Goal: Communication & Community: Answer question/provide support

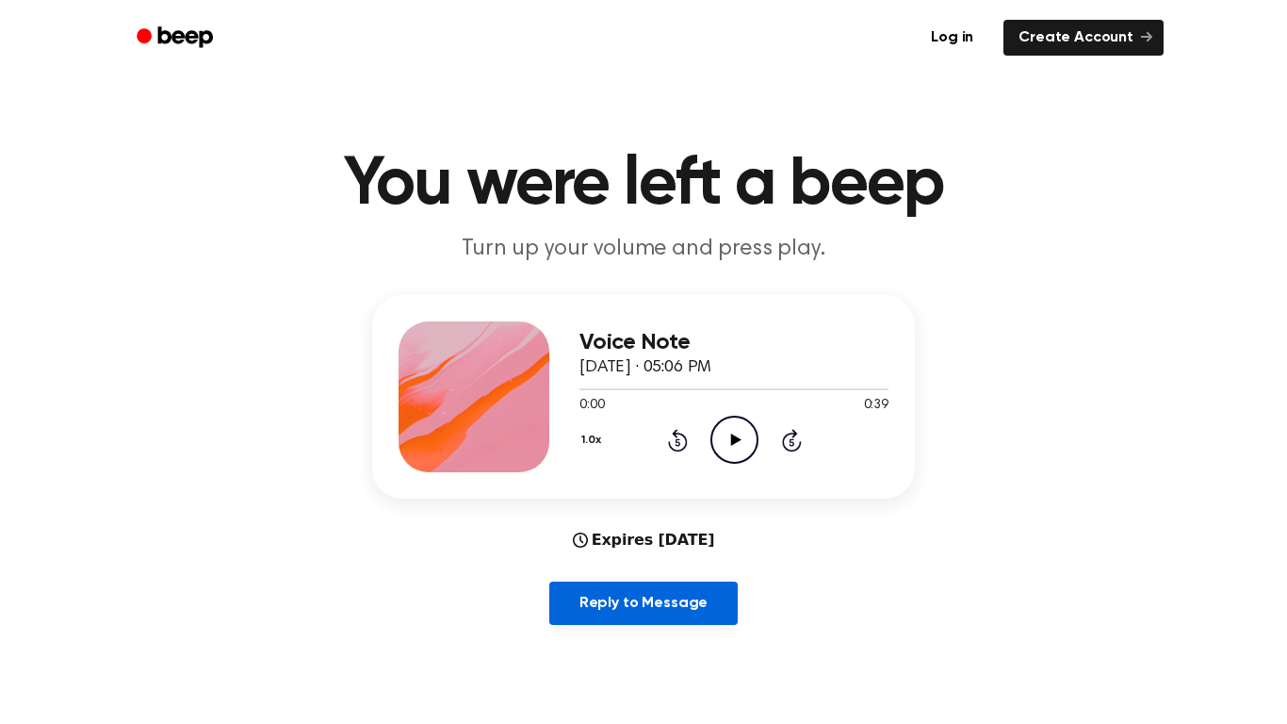
click at [671, 609] on link "Reply to Message" at bounding box center [643, 603] width 188 height 43
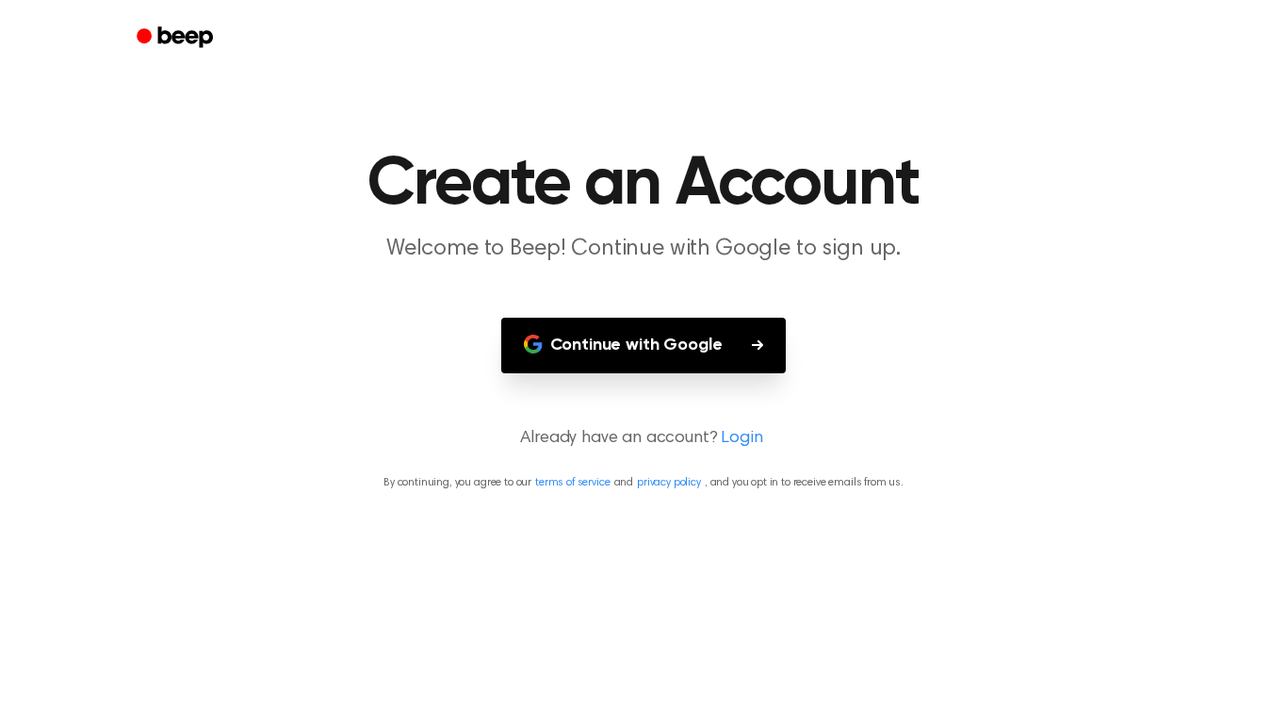
click at [611, 353] on button "Continue with Google" at bounding box center [644, 346] width 286 height 56
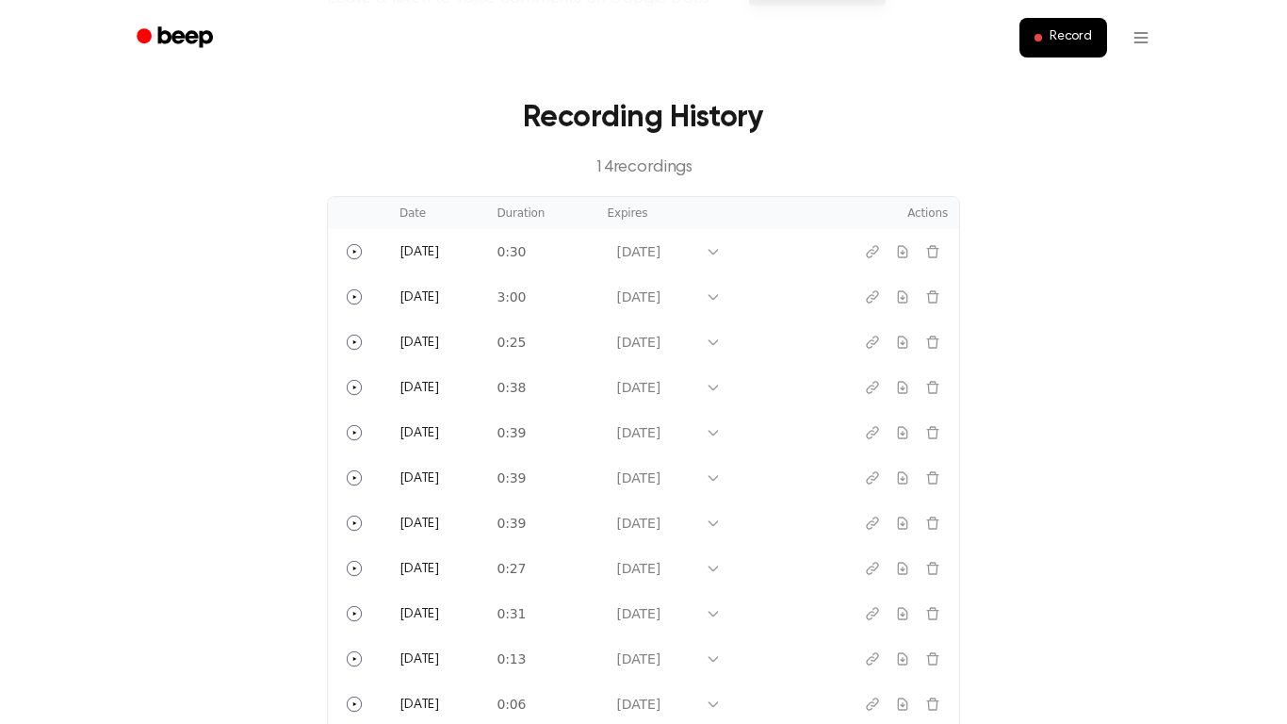
scroll to position [641, 0]
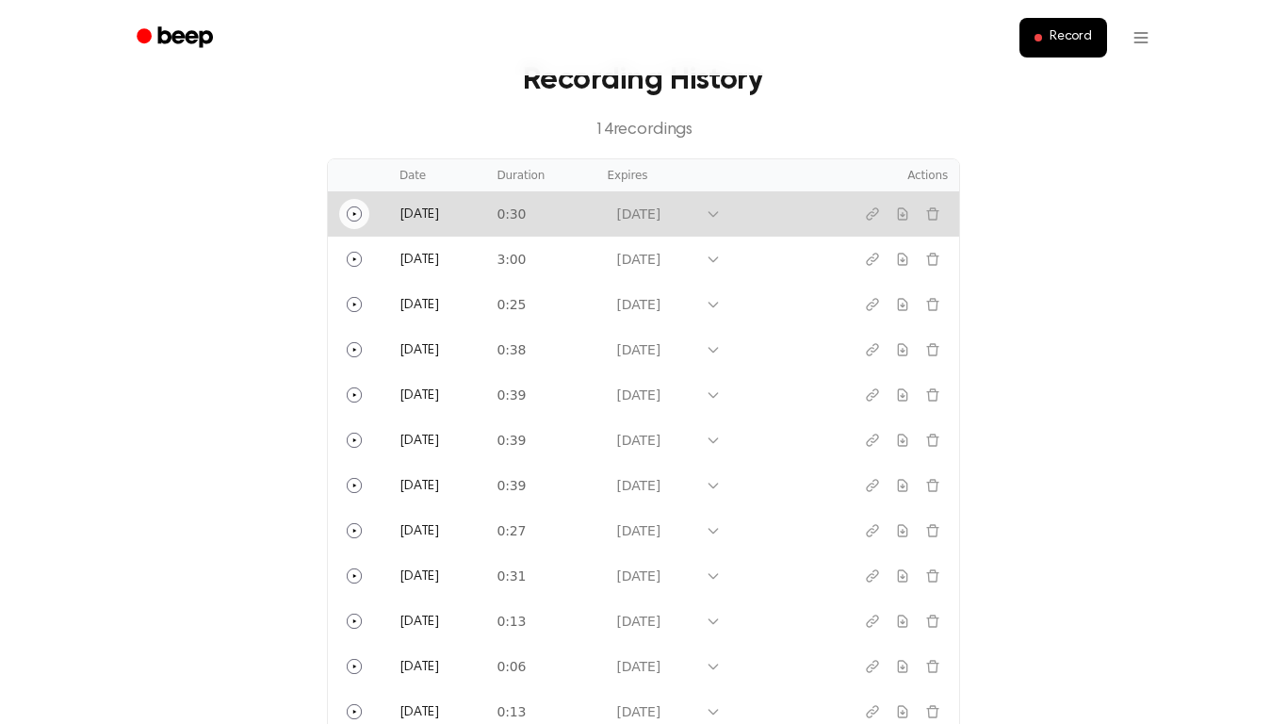
click at [355, 219] on icon "Play" at bounding box center [354, 213] width 15 height 15
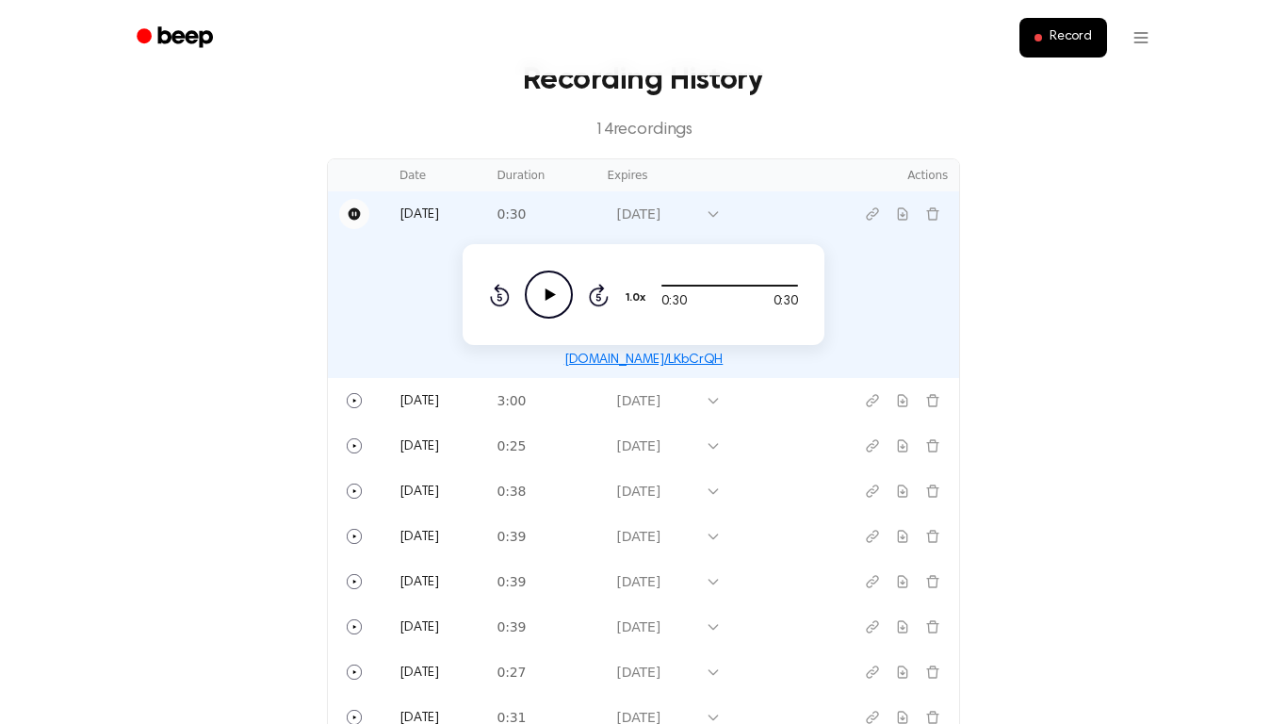
click at [535, 293] on icon "Play Audio" at bounding box center [549, 294] width 48 height 48
click at [535, 293] on icon "Pause Audio" at bounding box center [549, 294] width 48 height 48
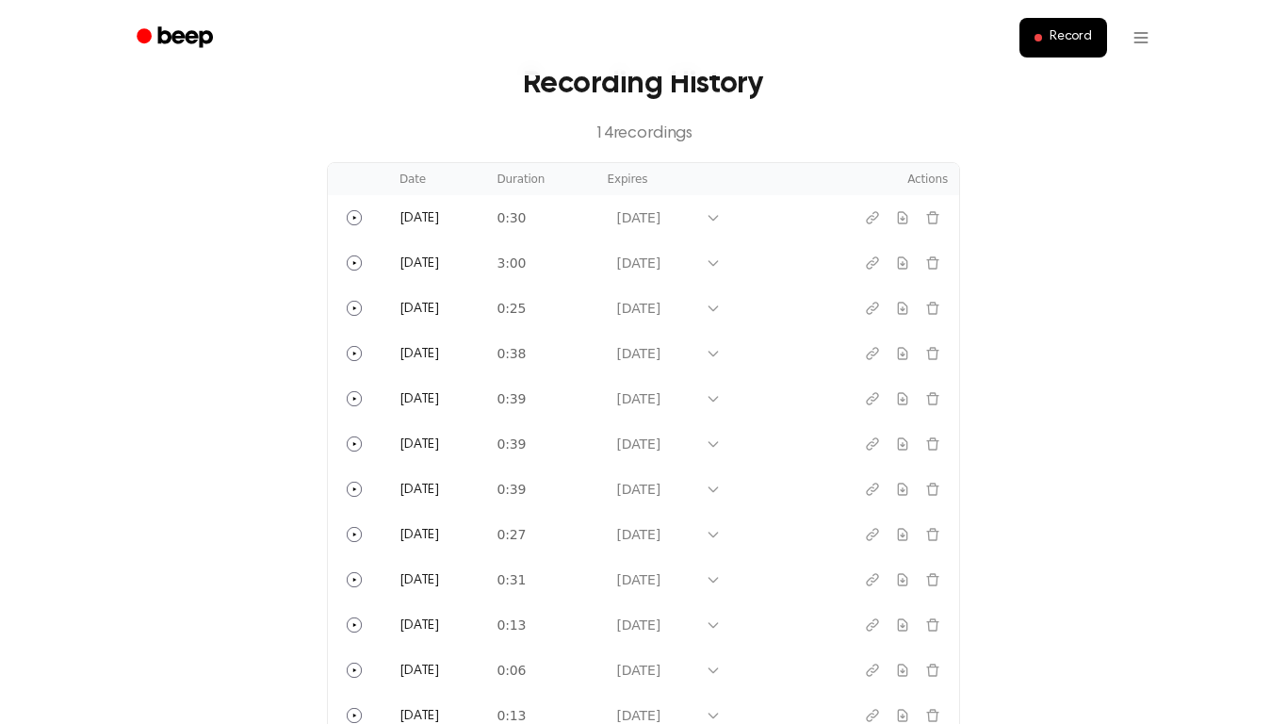
scroll to position [641, 0]
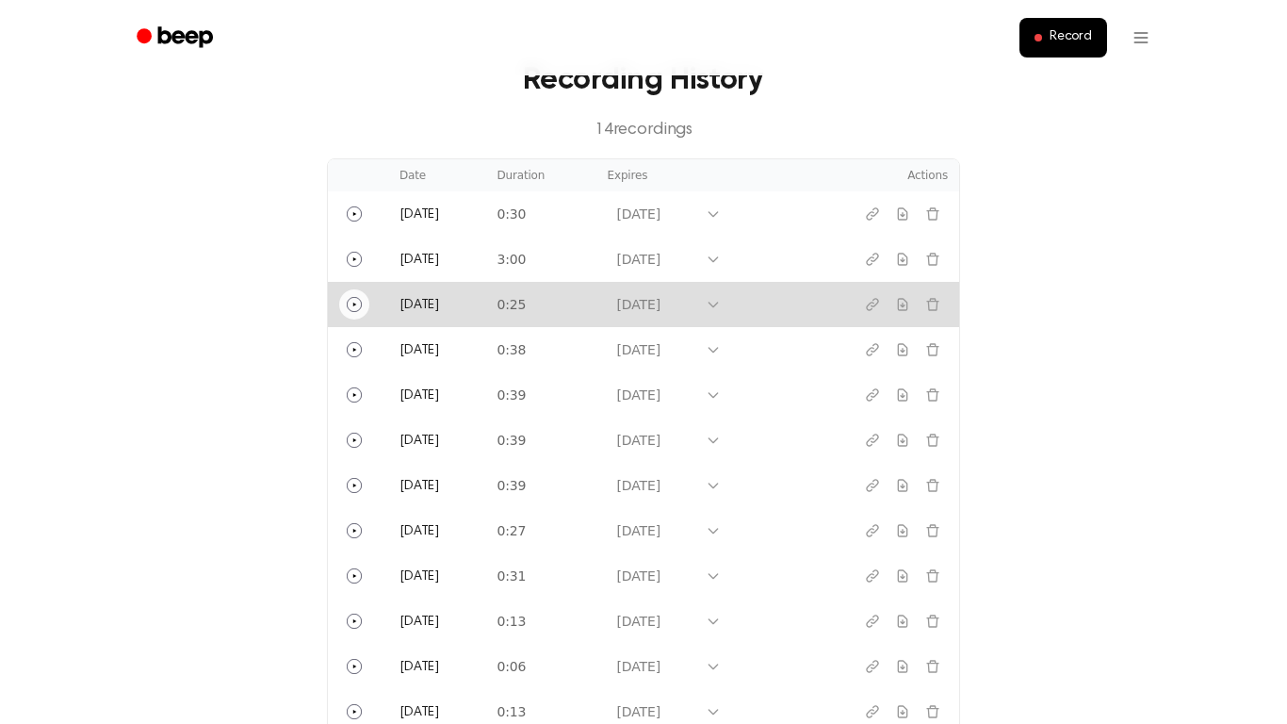
click at [351, 303] on icon "Play" at bounding box center [354, 304] width 15 height 15
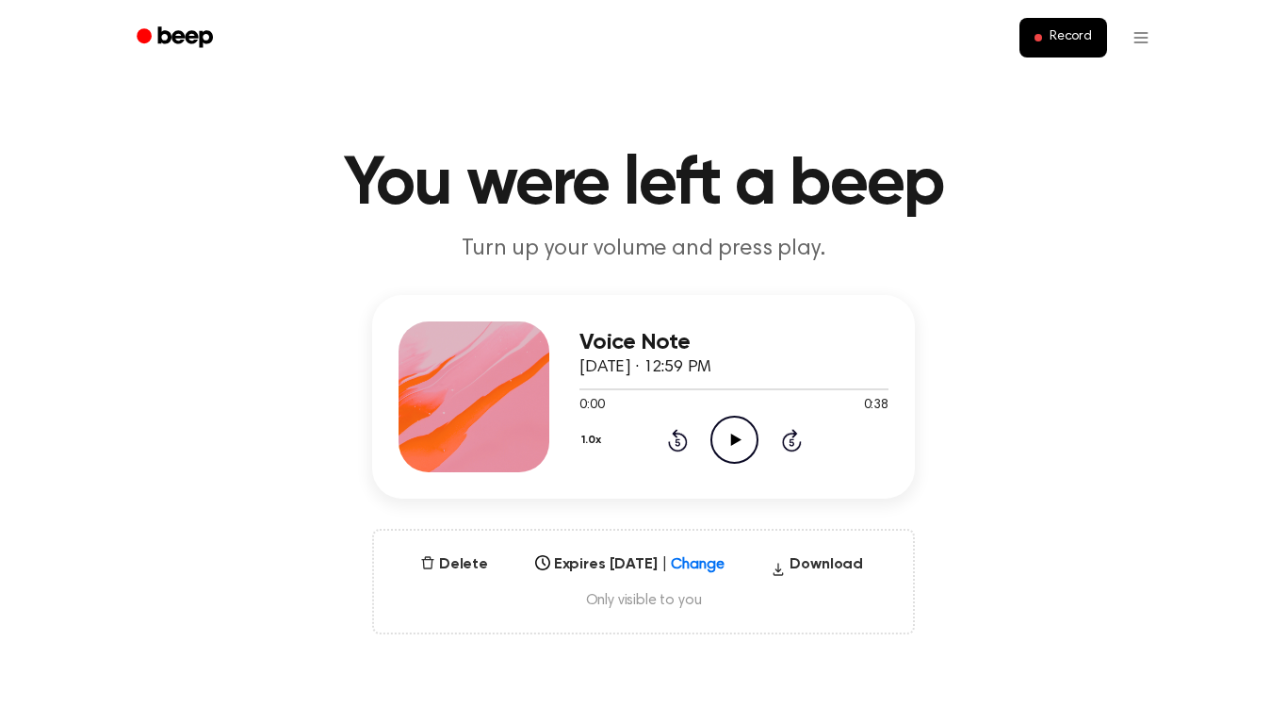
click at [1126, 347] on div "Voice Note September 23, 2025 · 12:59 PM 0:00 0:38 Your browser does not suppor…" at bounding box center [644, 464] width 1242 height 339
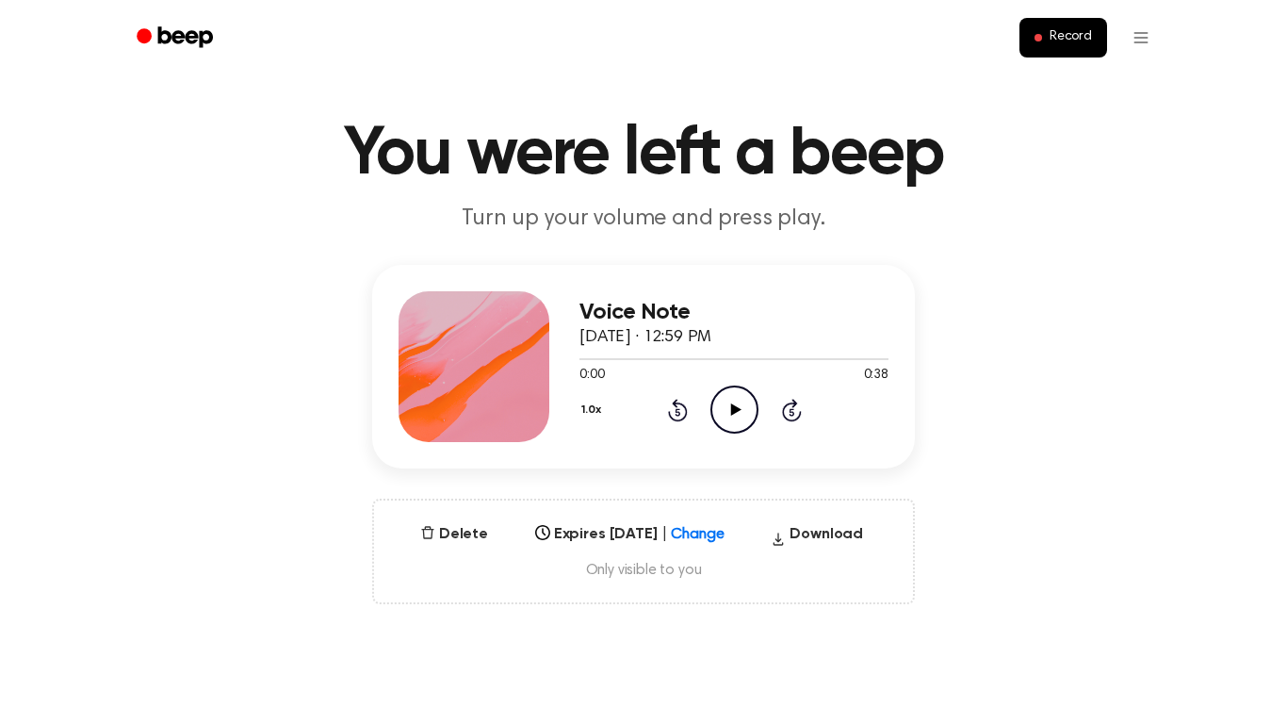
scroll to position [20, 0]
